Goal: Information Seeking & Learning: Check status

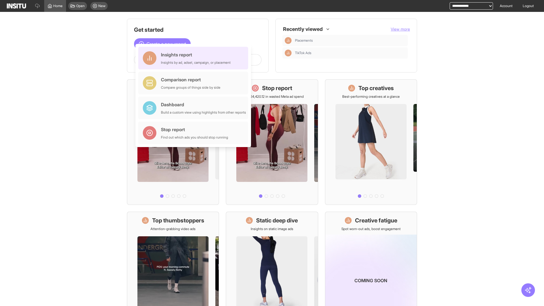
click at [195, 58] on div "Insights report Insights by ad, adset, campaign, or placement" at bounding box center [196, 58] width 70 height 14
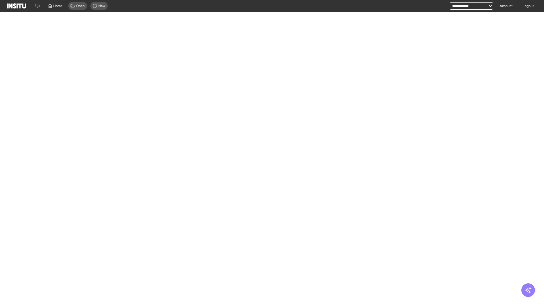
select select "**"
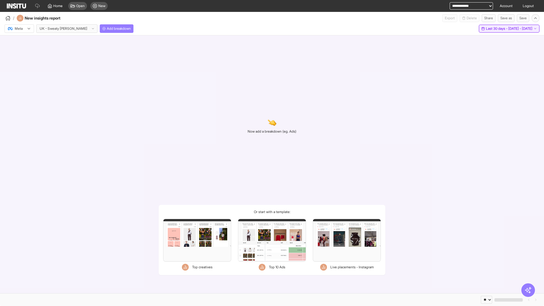
click at [498, 29] on span "Last 30 days - [DATE] - [DATE]" at bounding box center [509, 28] width 46 height 5
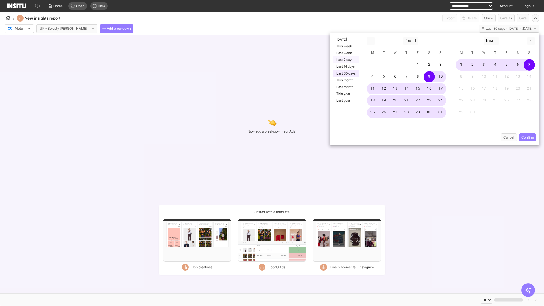
click at [346, 60] on button "Last 7 days" at bounding box center [346, 59] width 26 height 7
